Goal: Task Accomplishment & Management: Use online tool/utility

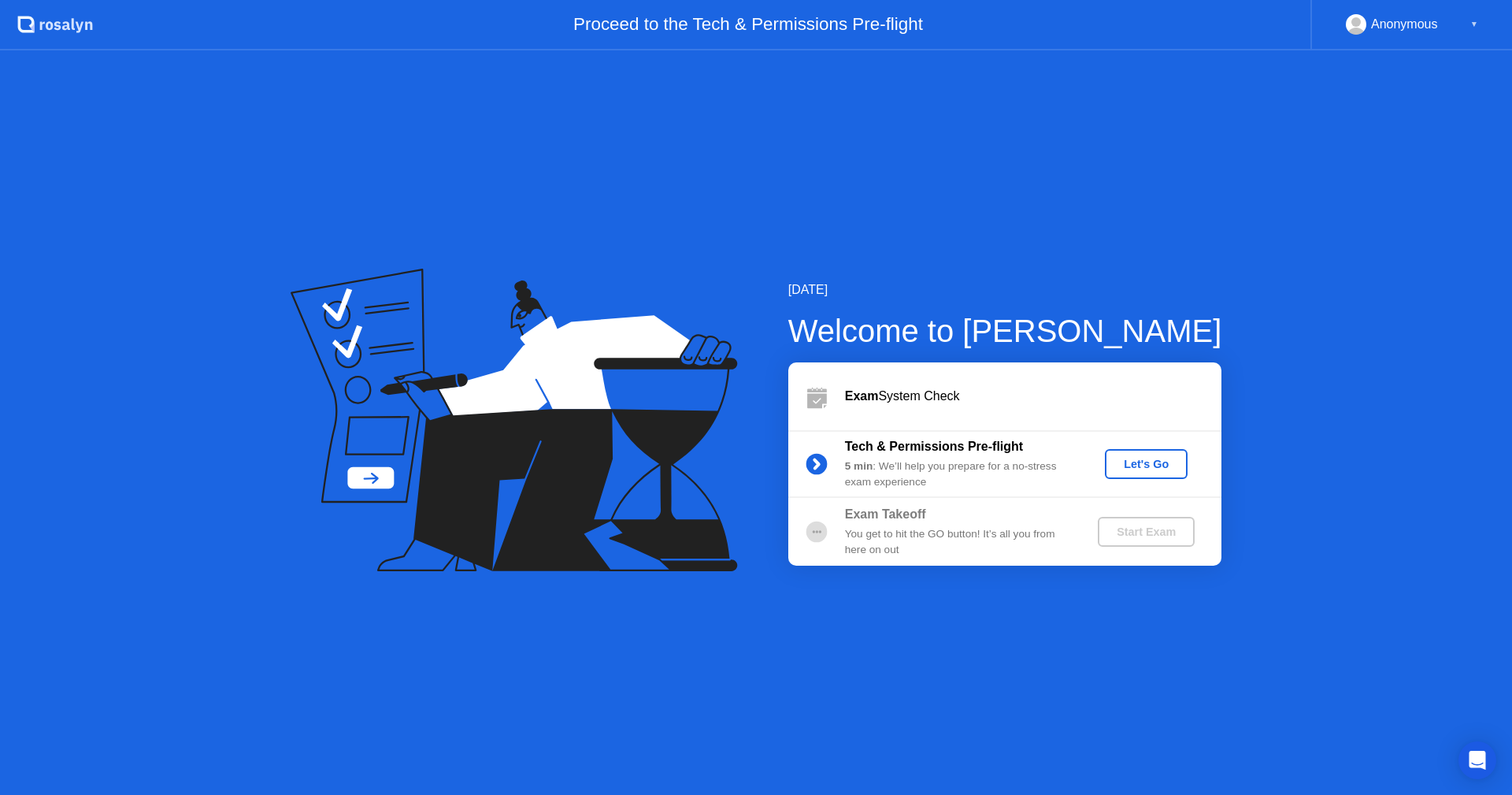
click at [1142, 464] on div "Let's Go" at bounding box center [1146, 463] width 70 height 12
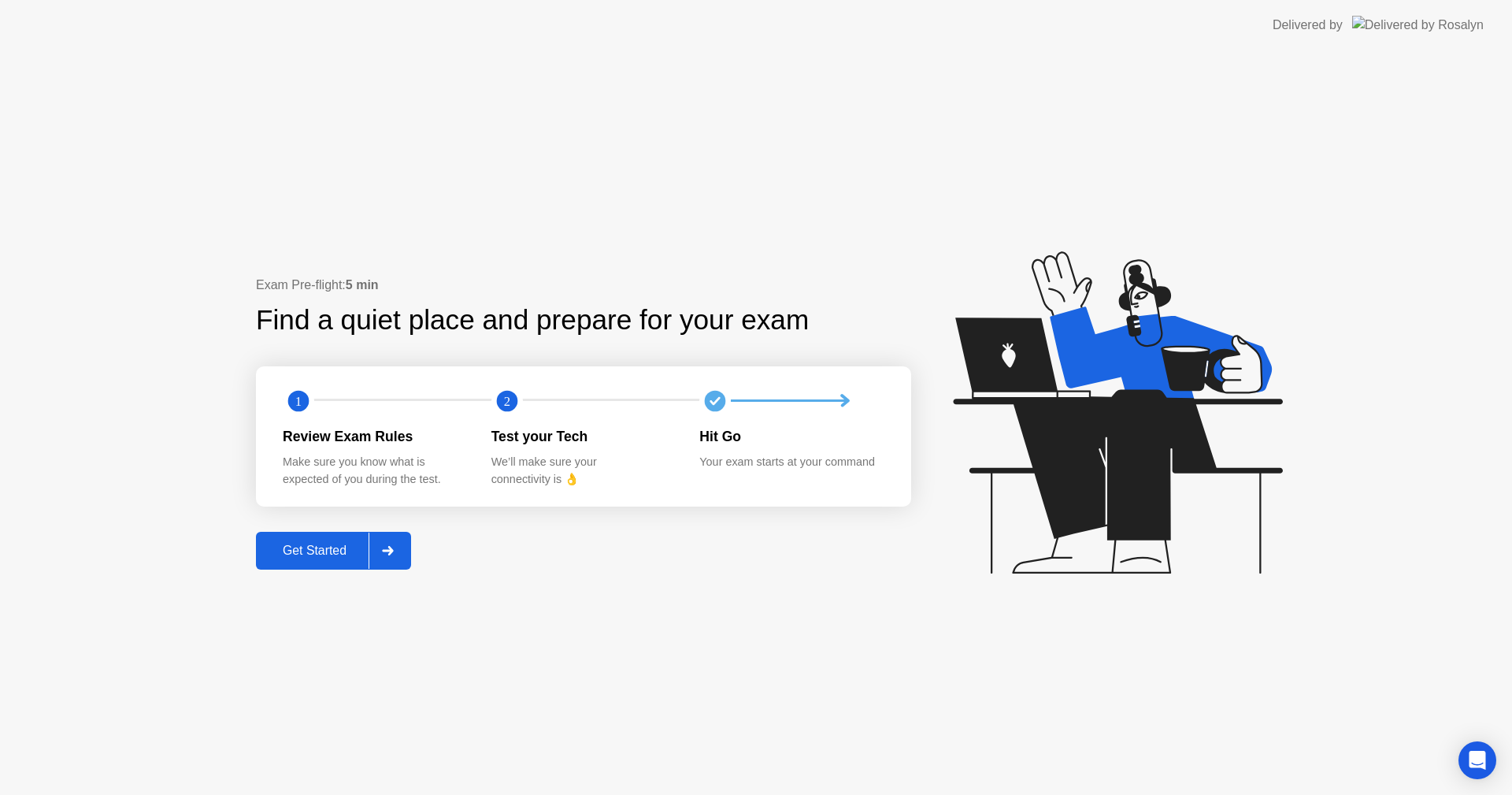
click at [320, 545] on div "Get Started" at bounding box center [315, 550] width 108 height 14
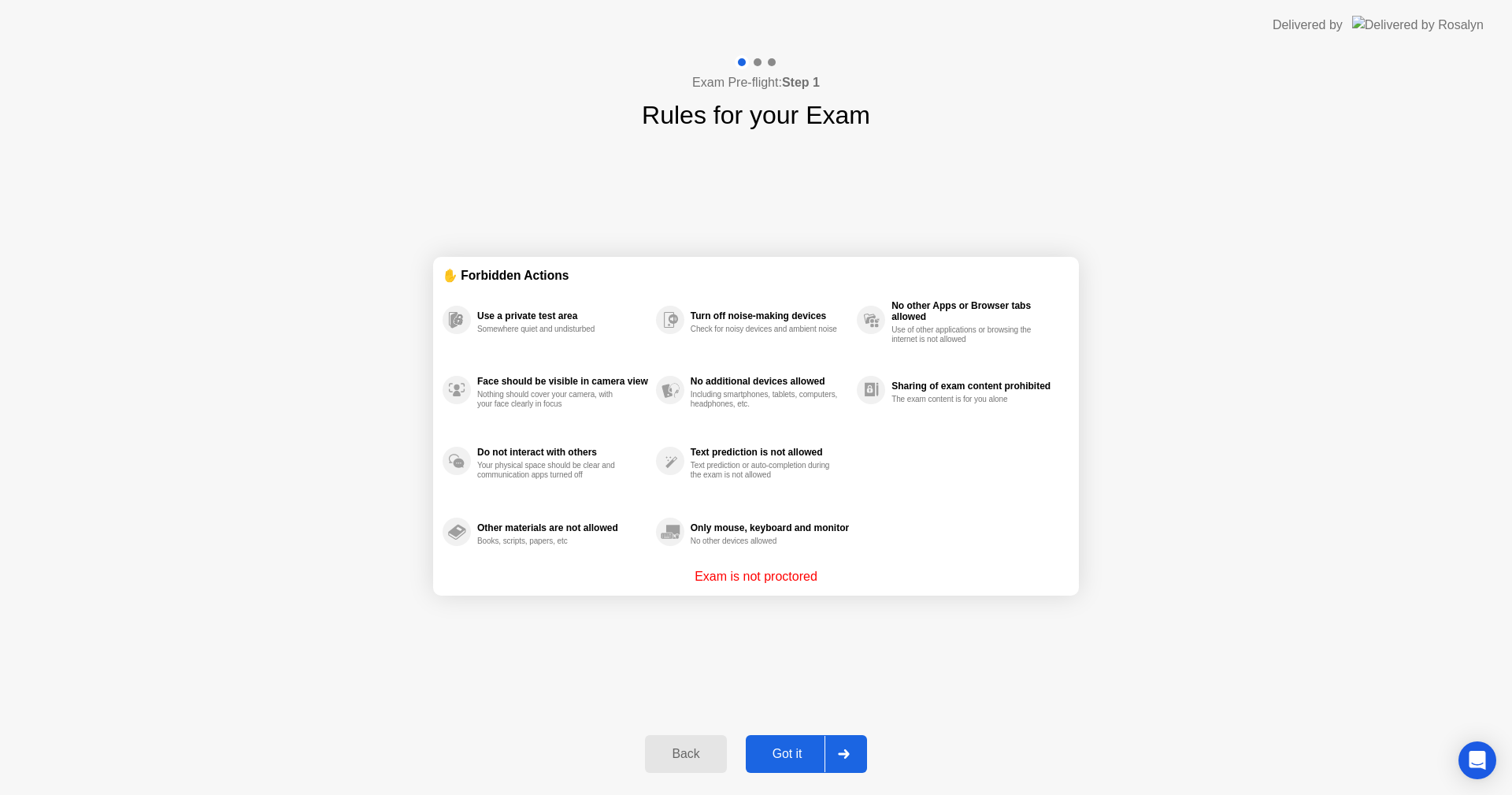
click at [805, 747] on div "Got it" at bounding box center [788, 753] width 74 height 14
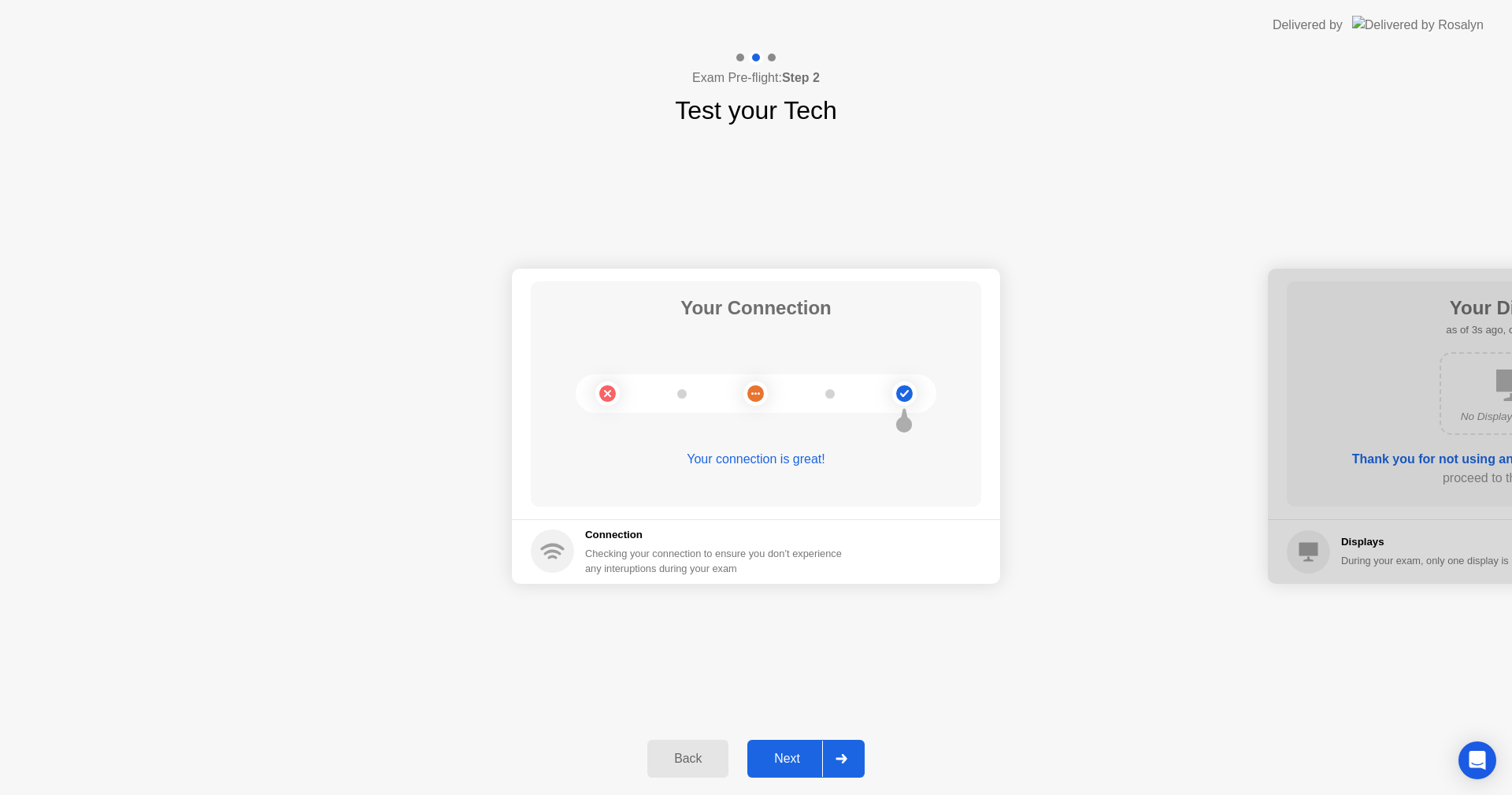
click at [790, 745] on button "Next" at bounding box center [806, 758] width 118 height 38
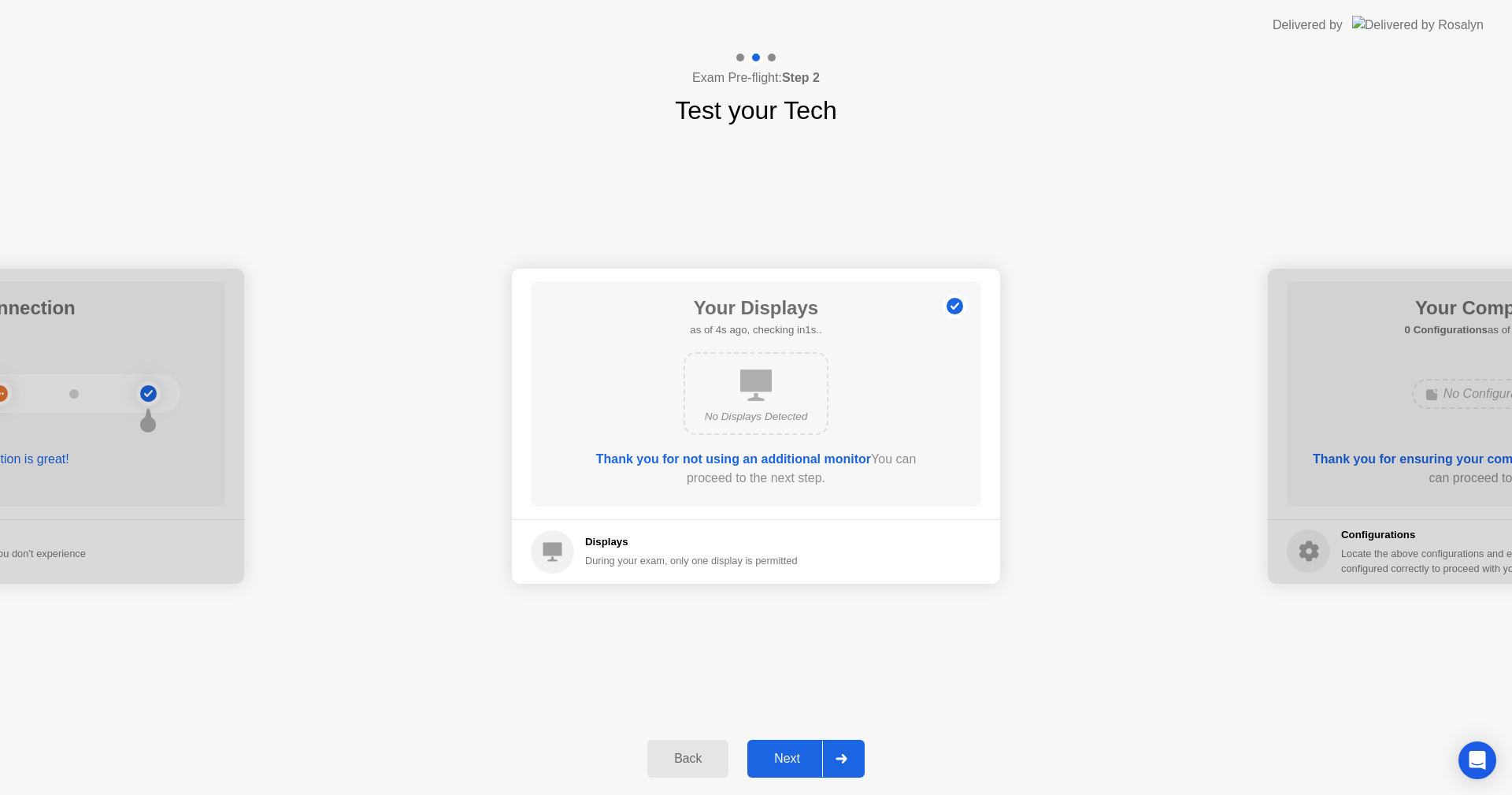
click at [793, 752] on div "Next" at bounding box center [786, 759] width 70 height 14
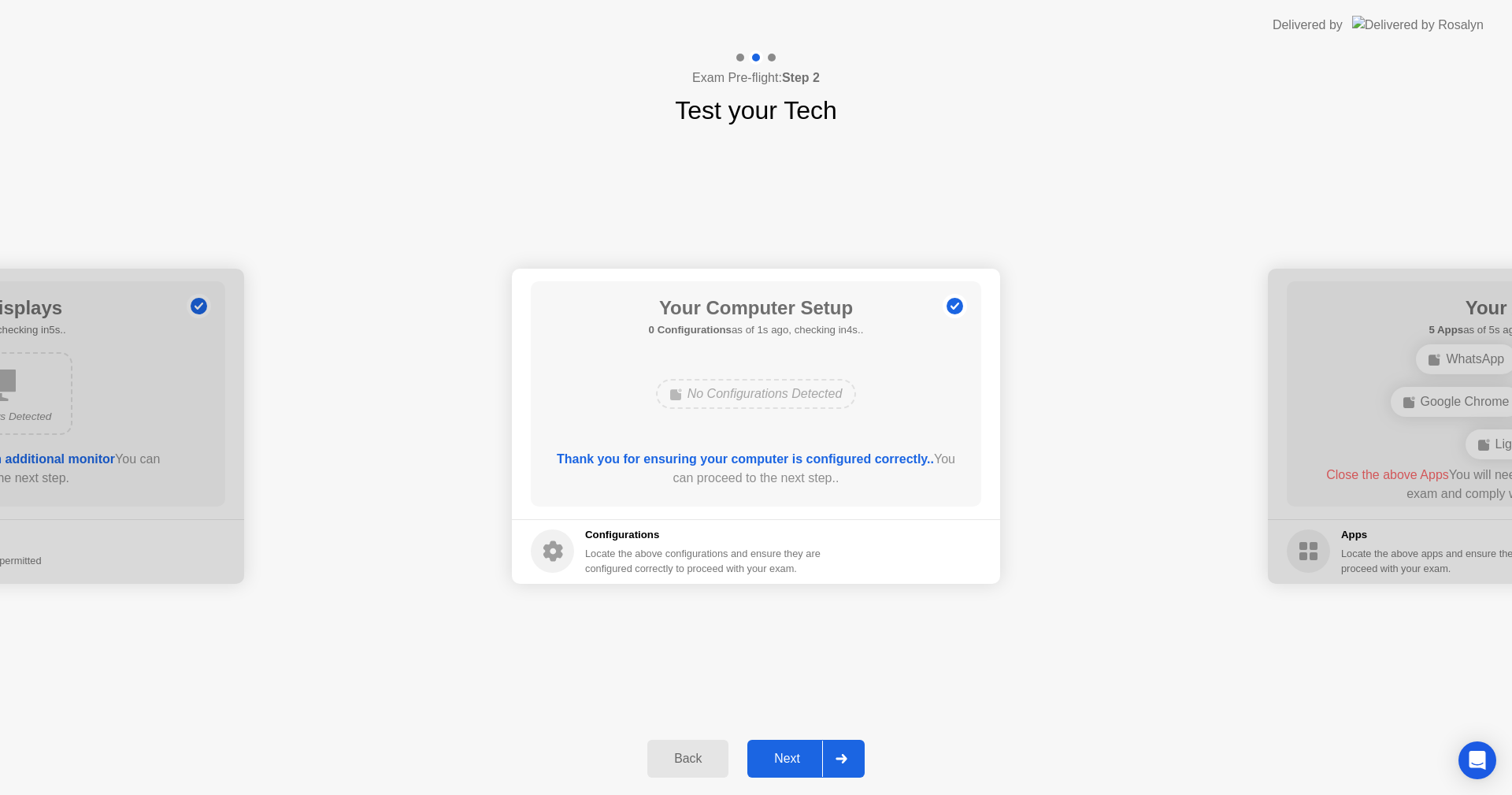
click at [790, 762] on div "Next" at bounding box center [786, 759] width 70 height 14
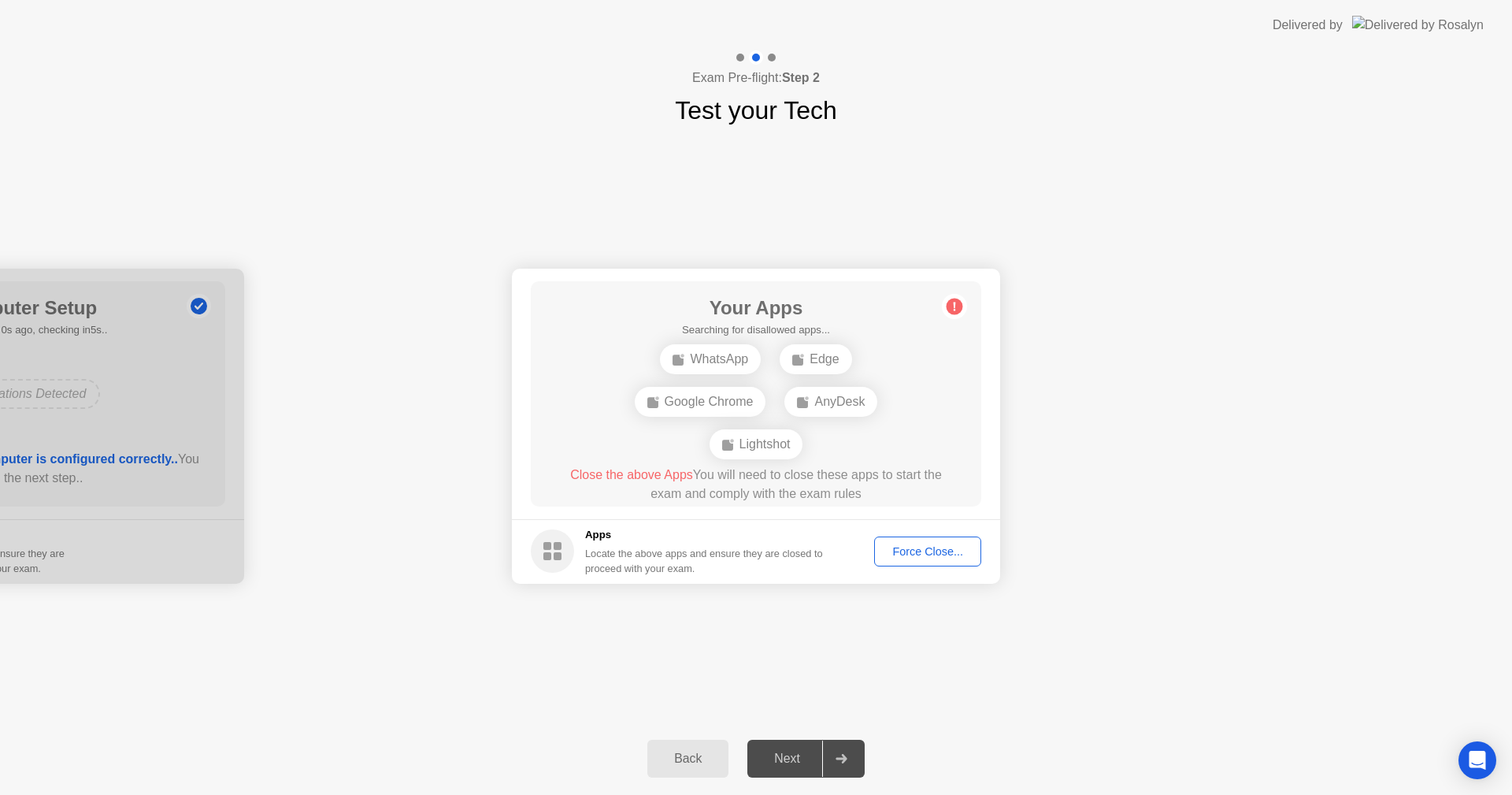
click at [945, 556] on div "Force Close..." at bounding box center [928, 551] width 96 height 12
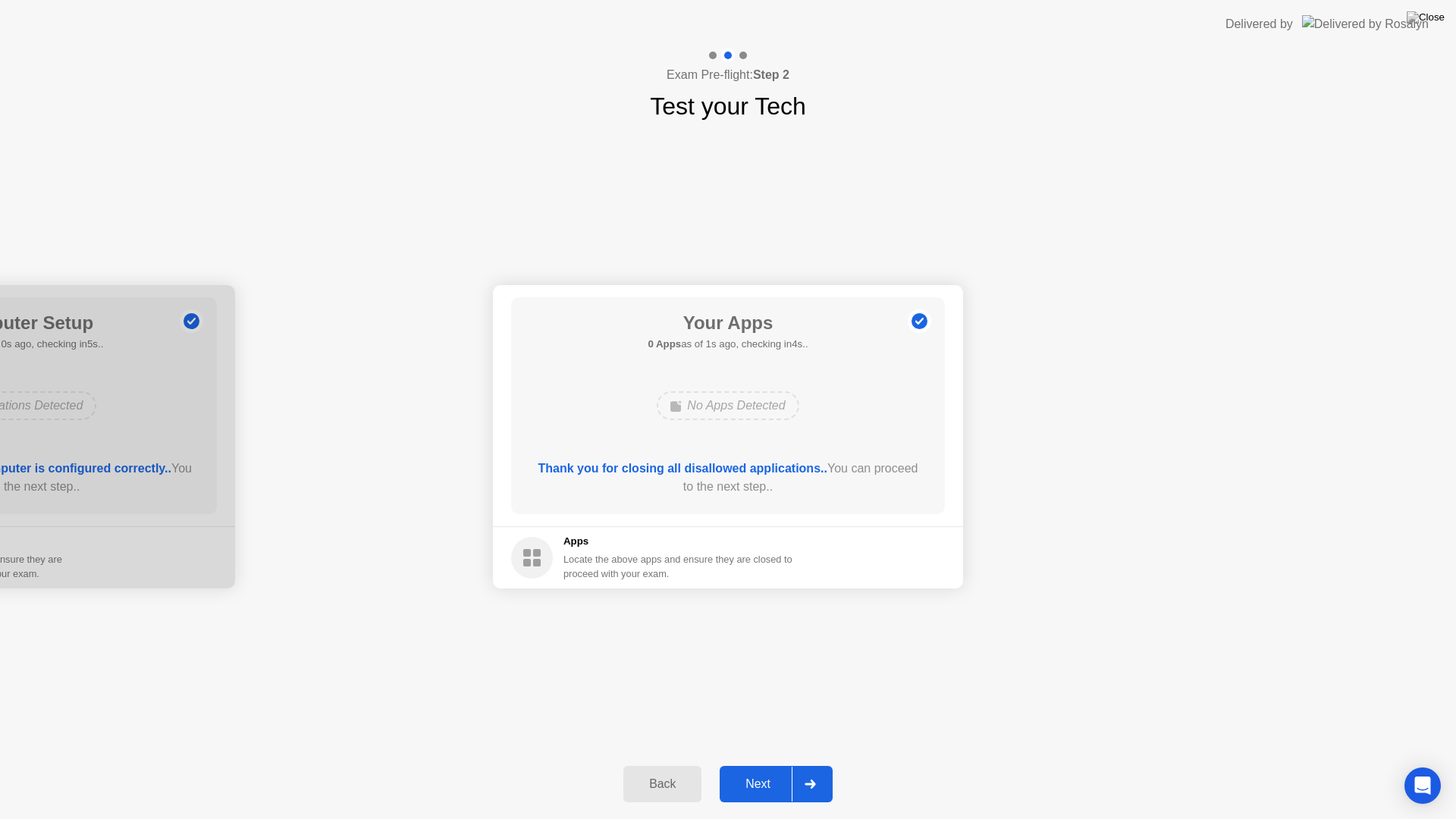
click at [771, 765] on div "Next" at bounding box center [757, 784] width 67 height 14
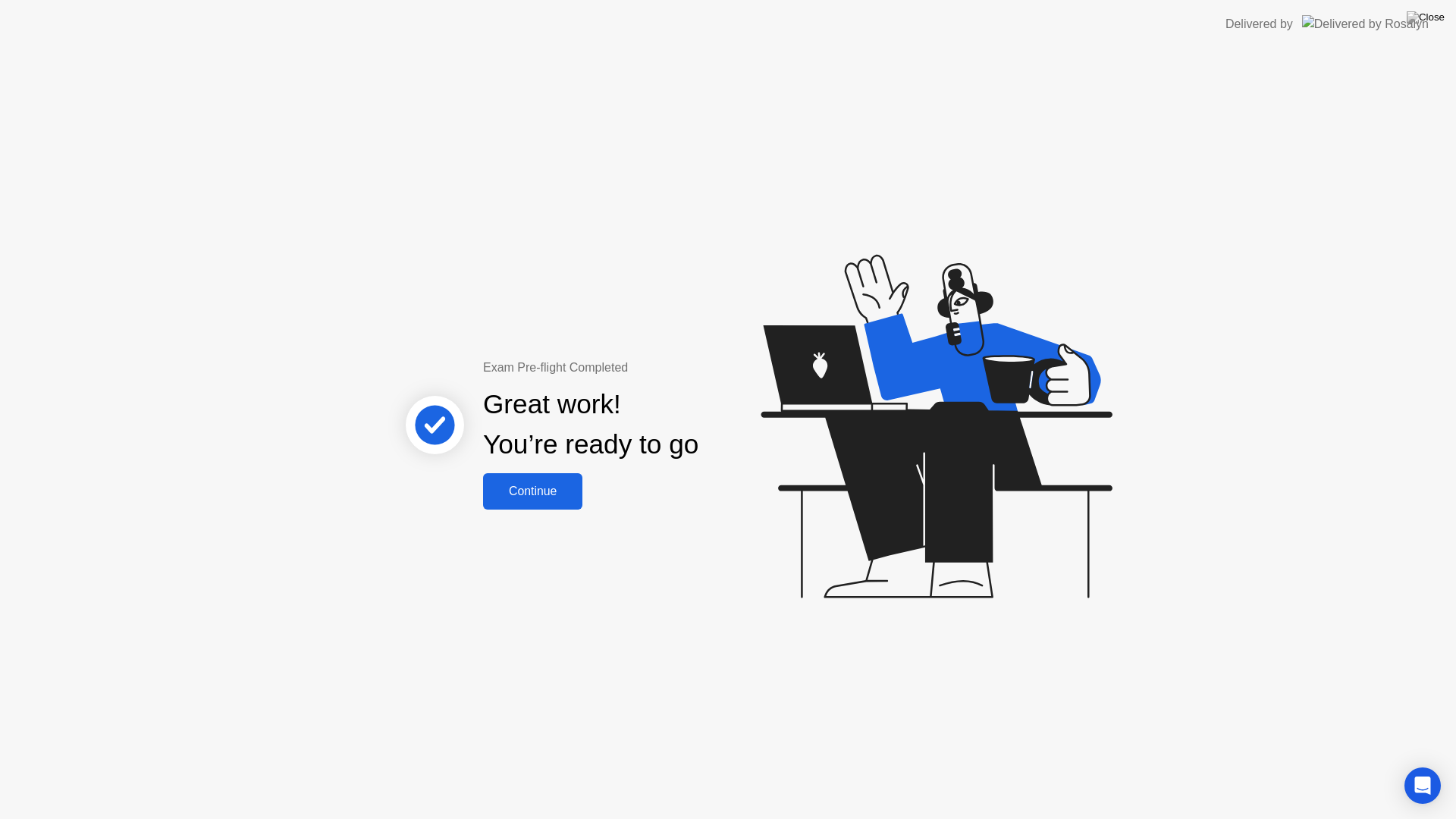
click at [555, 495] on div "Continue" at bounding box center [533, 491] width 90 height 14
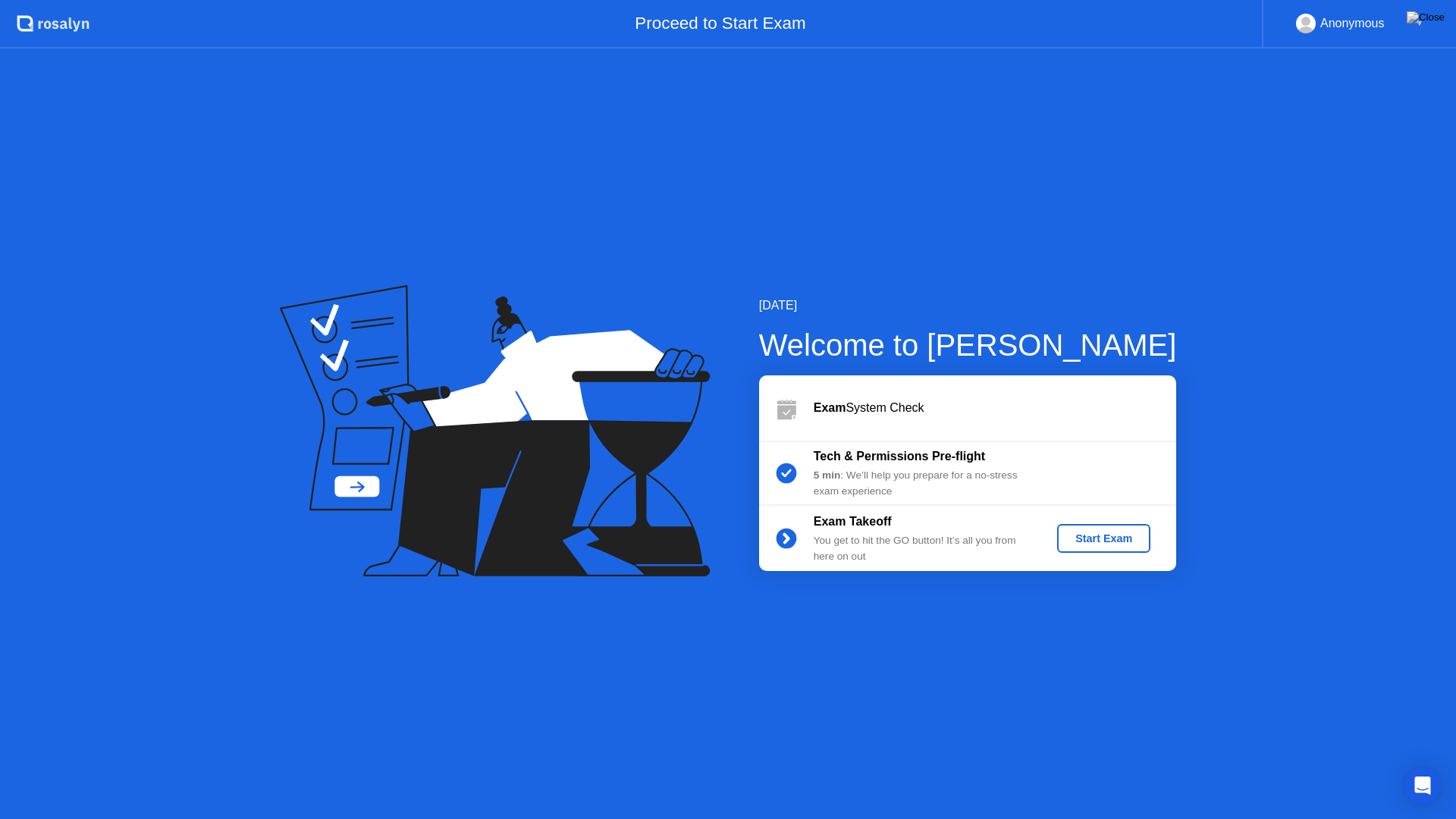
click at [1126, 539] on div "Start Exam" at bounding box center [1103, 538] width 81 height 12
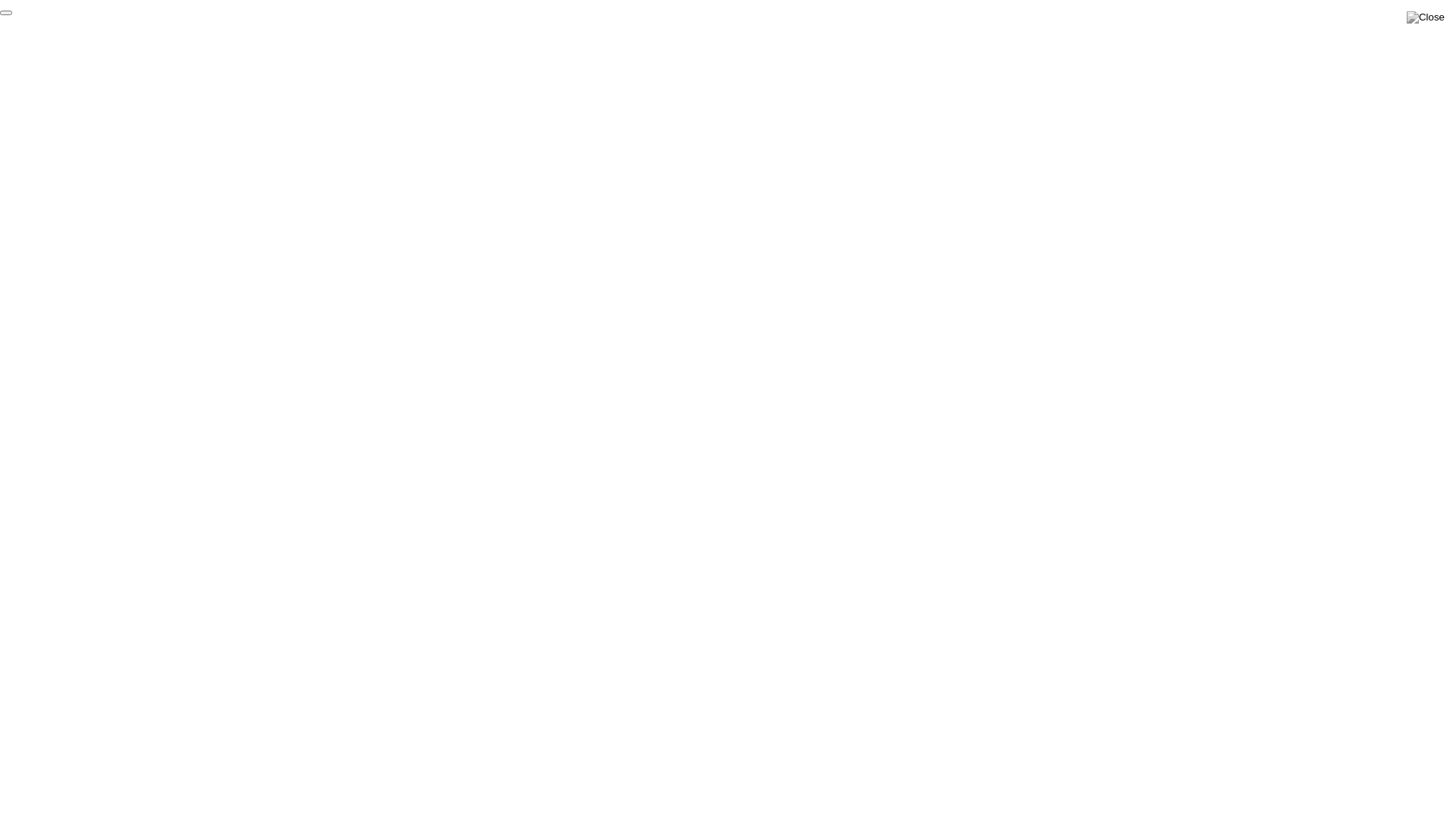
click div "End Proctoring Session"
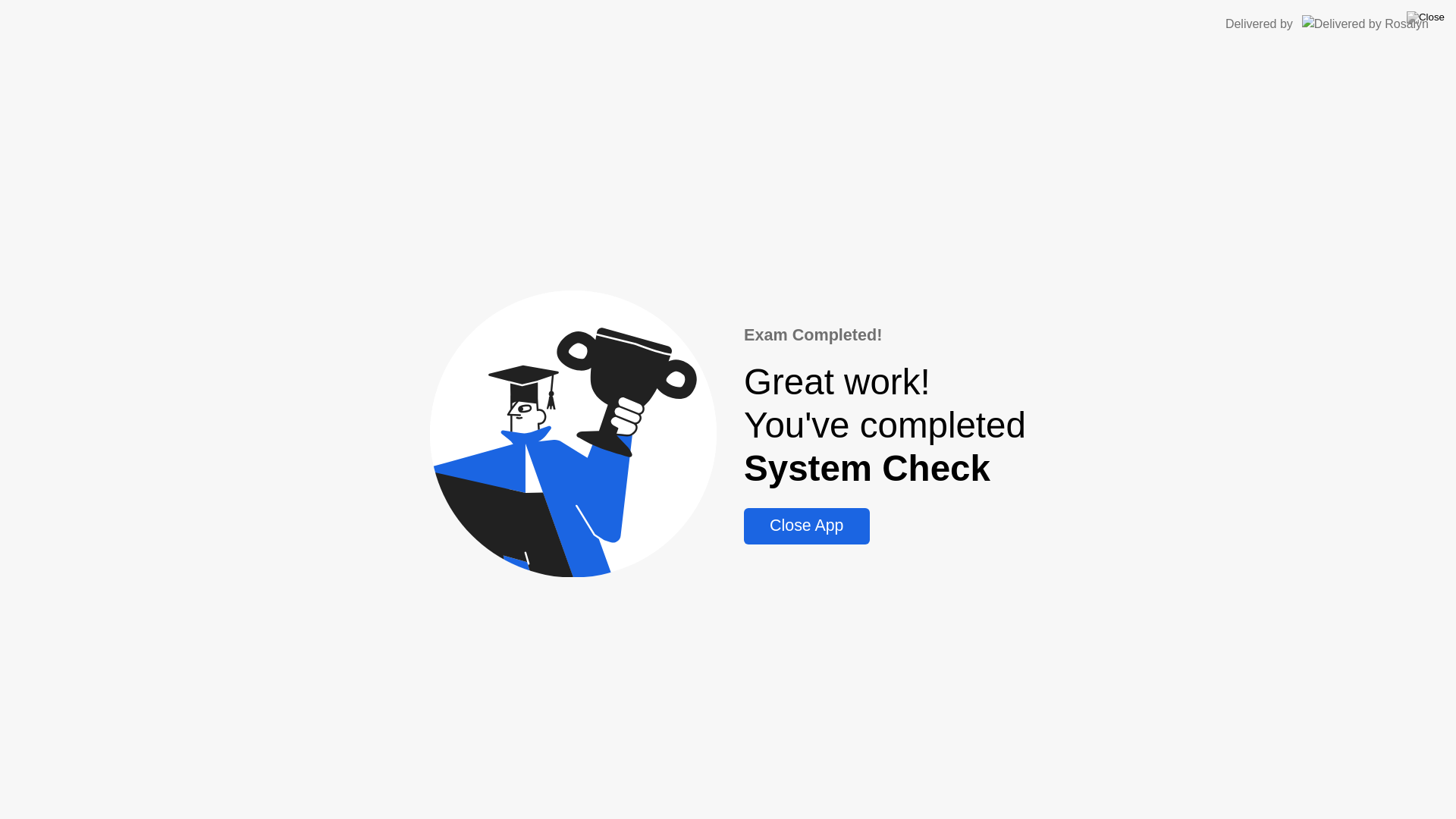
click at [828, 534] on div "Close App" at bounding box center [806, 525] width 116 height 19
